Goal: Navigation & Orientation: Find specific page/section

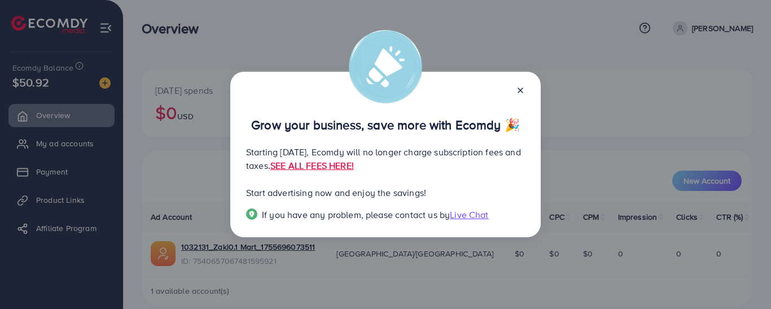
click at [520, 88] on icon at bounding box center [520, 90] width 9 height 9
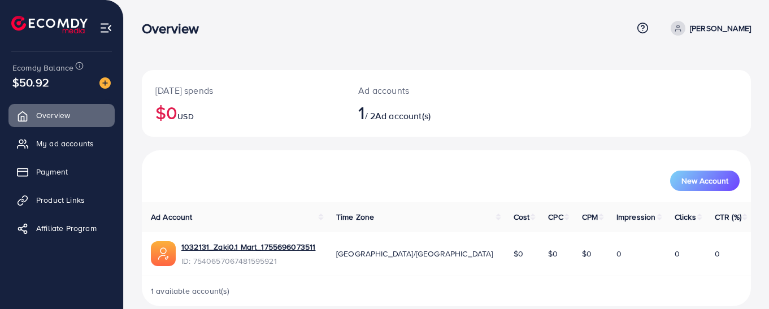
scroll to position [15, 0]
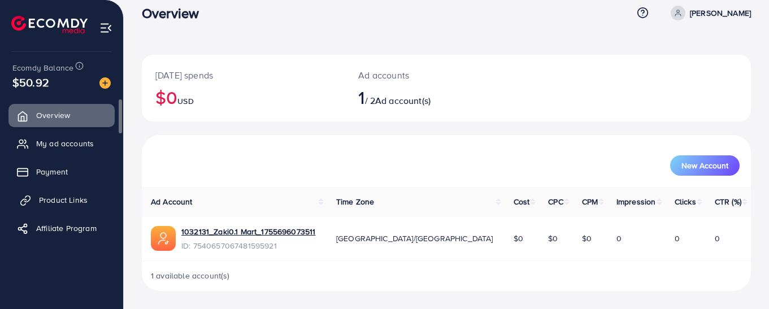
click at [58, 199] on span "Product Links" at bounding box center [63, 199] width 49 height 11
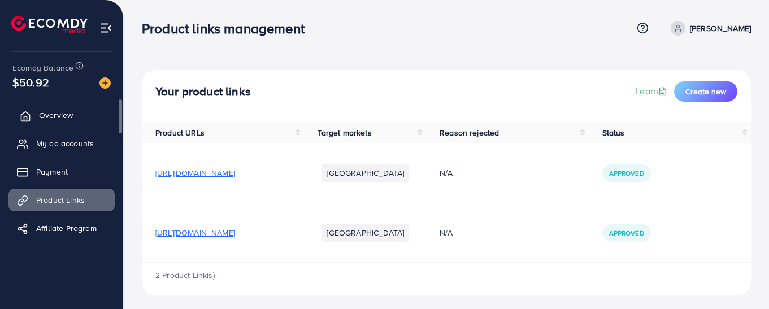
click at [75, 118] on link "Overview" at bounding box center [61, 115] width 106 height 23
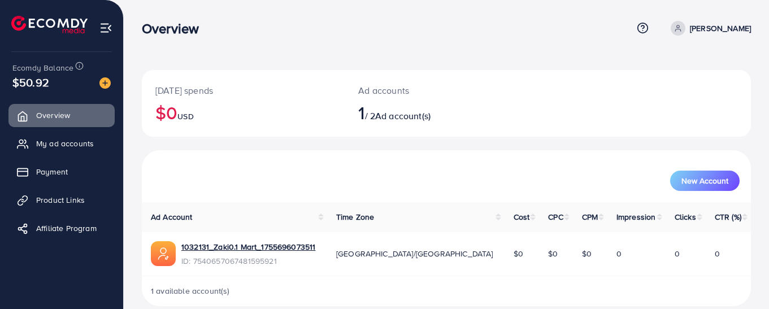
scroll to position [15, 0]
